Goal: Task Accomplishment & Management: Complete application form

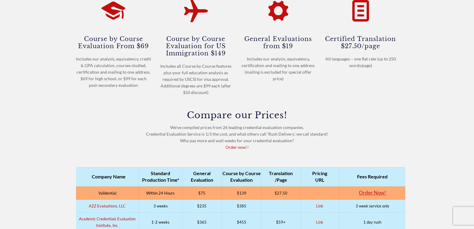
scroll to position [131, 0]
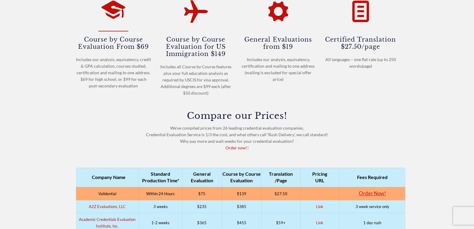
click at [114, 21] on icon at bounding box center [113, 9] width 24 height 29
click at [113, 12] on icon at bounding box center [113, 9] width 24 height 29
click at [110, 20] on icon at bounding box center [113, 9] width 24 height 29
click at [110, 16] on icon at bounding box center [113, 9] width 24 height 29
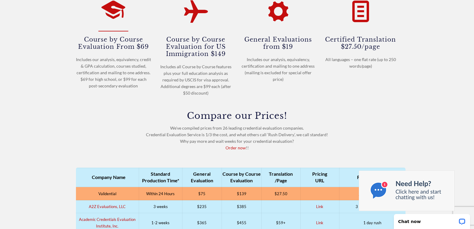
click at [115, 11] on icon at bounding box center [113, 9] width 24 height 29
click at [118, 22] on icon at bounding box center [113, 9] width 24 height 29
click at [116, 23] on icon at bounding box center [113, 9] width 24 height 29
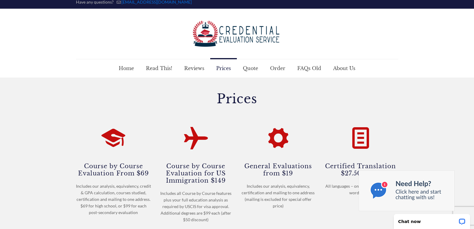
scroll to position [4, 0]
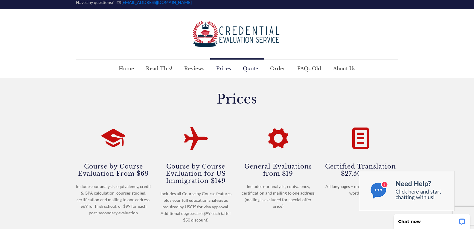
click at [258, 71] on span "Quote" at bounding box center [250, 69] width 27 height 18
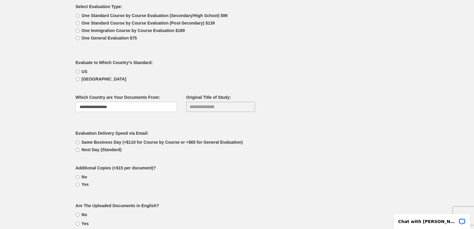
scroll to position [231, 0]
click at [82, 71] on b "US" at bounding box center [85, 71] width 6 height 5
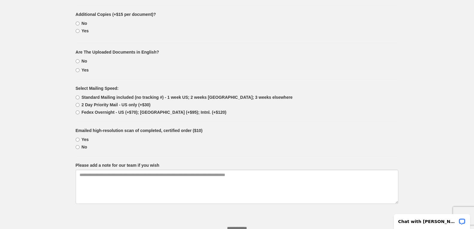
scroll to position [0, 0]
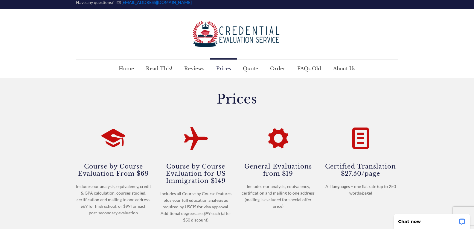
click at [279, 99] on h1 "Prices" at bounding box center [237, 99] width 323 height 13
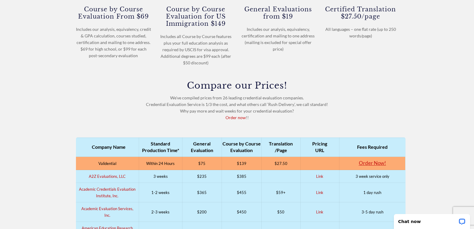
scroll to position [164, 0]
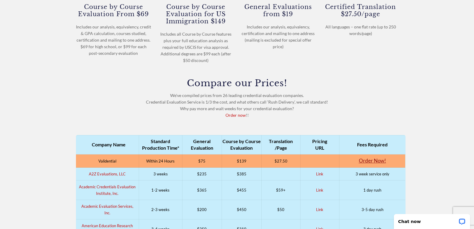
click at [371, 161] on link "Order Now!" at bounding box center [372, 160] width 27 height 6
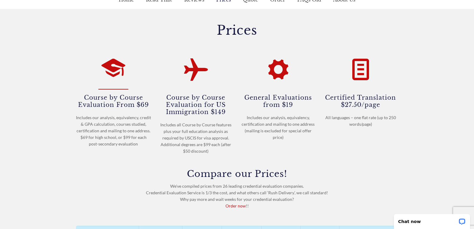
scroll to position [0, 0]
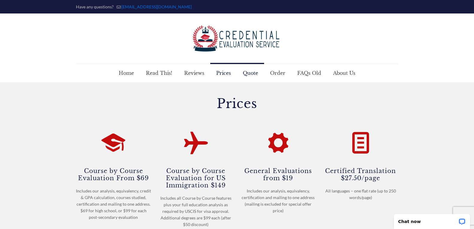
click at [248, 74] on span "Quote" at bounding box center [250, 73] width 27 height 18
